Goal: Navigation & Orientation: Go to known website

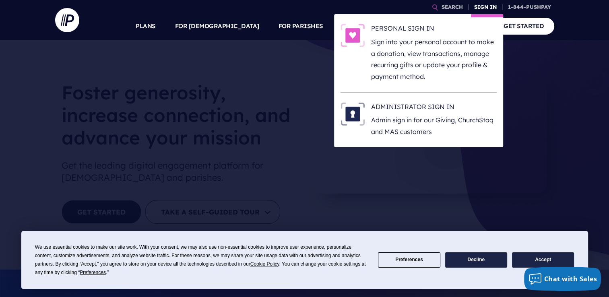
click at [481, 7] on link "SIGN IN" at bounding box center [485, 7] width 29 height 14
click at [411, 109] on h6 "ADMINISTRATOR SIGN IN" at bounding box center [434, 108] width 126 height 12
click at [480, 6] on link "SIGN IN" at bounding box center [485, 7] width 29 height 14
click at [405, 104] on h6 "ADMINISTRATOR SIGN IN" at bounding box center [434, 108] width 126 height 12
